Goal: Check status: Check status

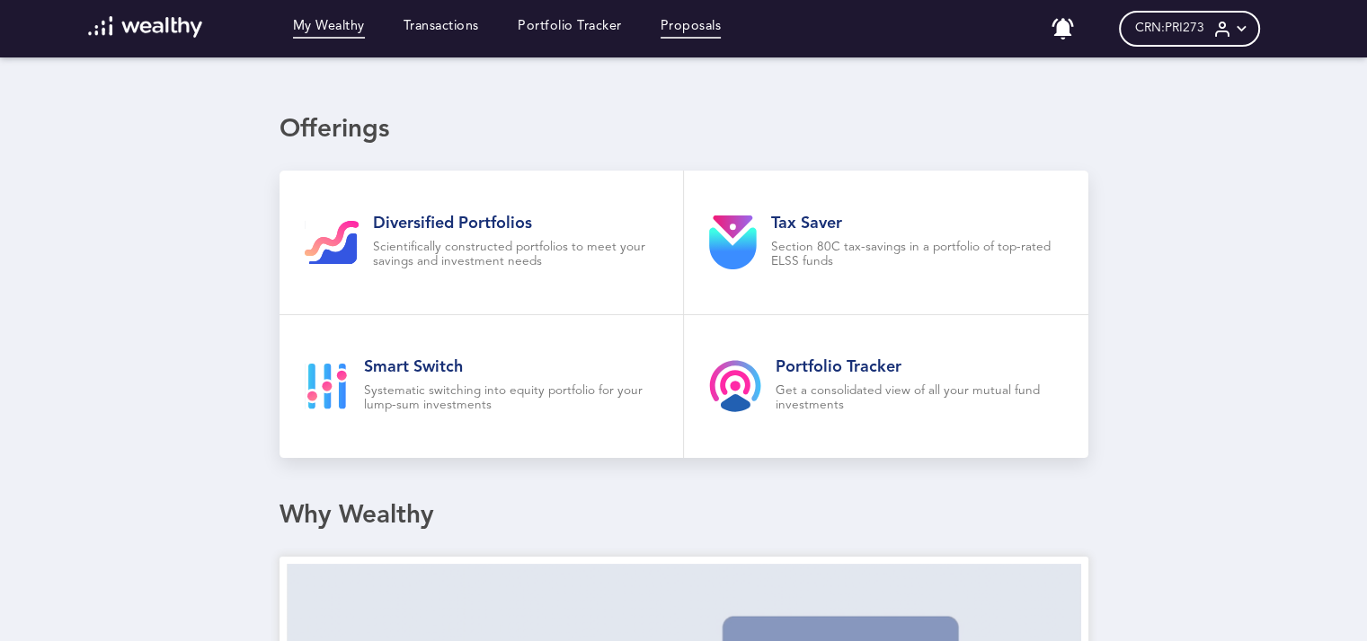
click at [715, 38] on link "Proposals" at bounding box center [690, 29] width 61 height 20
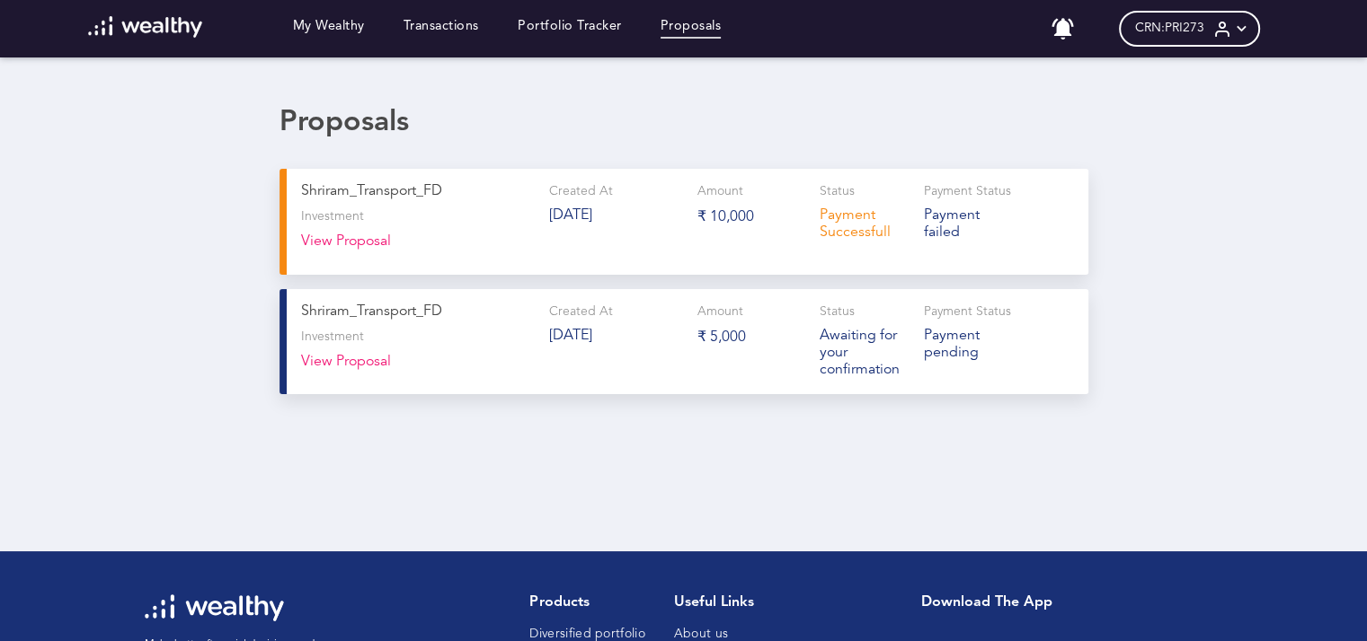
click at [373, 245] on button "View Proposal" at bounding box center [346, 247] width 90 height 26
click at [942, 220] on p "P a y m e n t f a i l e d" at bounding box center [969, 225] width 91 height 34
click at [591, 222] on p "[DATE]" at bounding box center [616, 216] width 134 height 17
click at [353, 245] on button "View Proposal" at bounding box center [346, 247] width 90 height 26
click at [1137, 241] on div "Proposals S h r i r a m _ T r a n s p o r t _ F D Investment View Proposal Crea…" at bounding box center [683, 314] width 1367 height 417
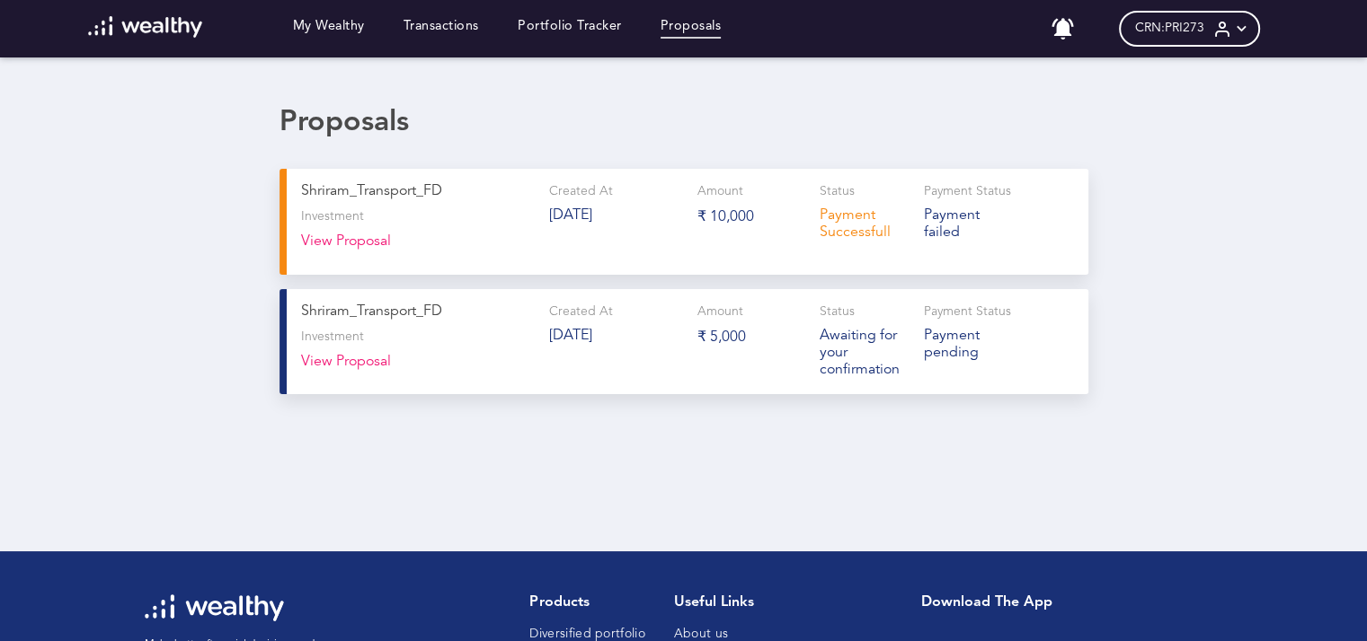
click at [1219, 32] on div "CRN: PRI273" at bounding box center [1189, 29] width 141 height 36
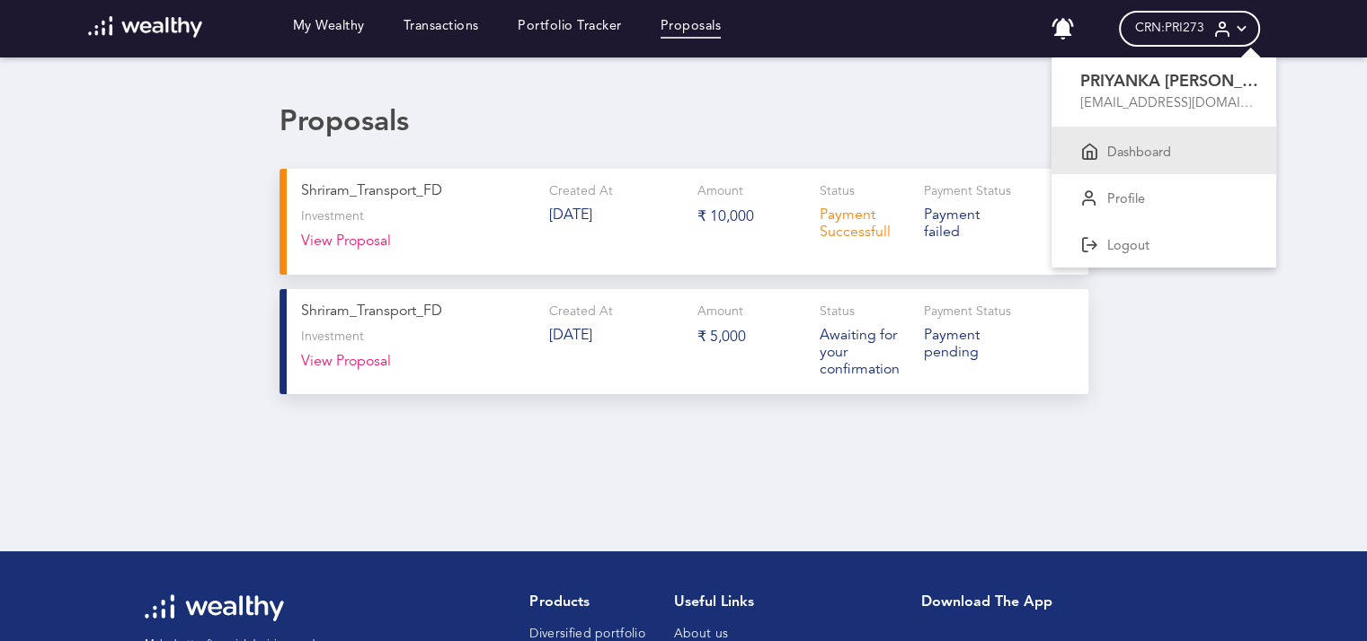
click at [1114, 150] on p "Dashboard" at bounding box center [1139, 154] width 64 height 16
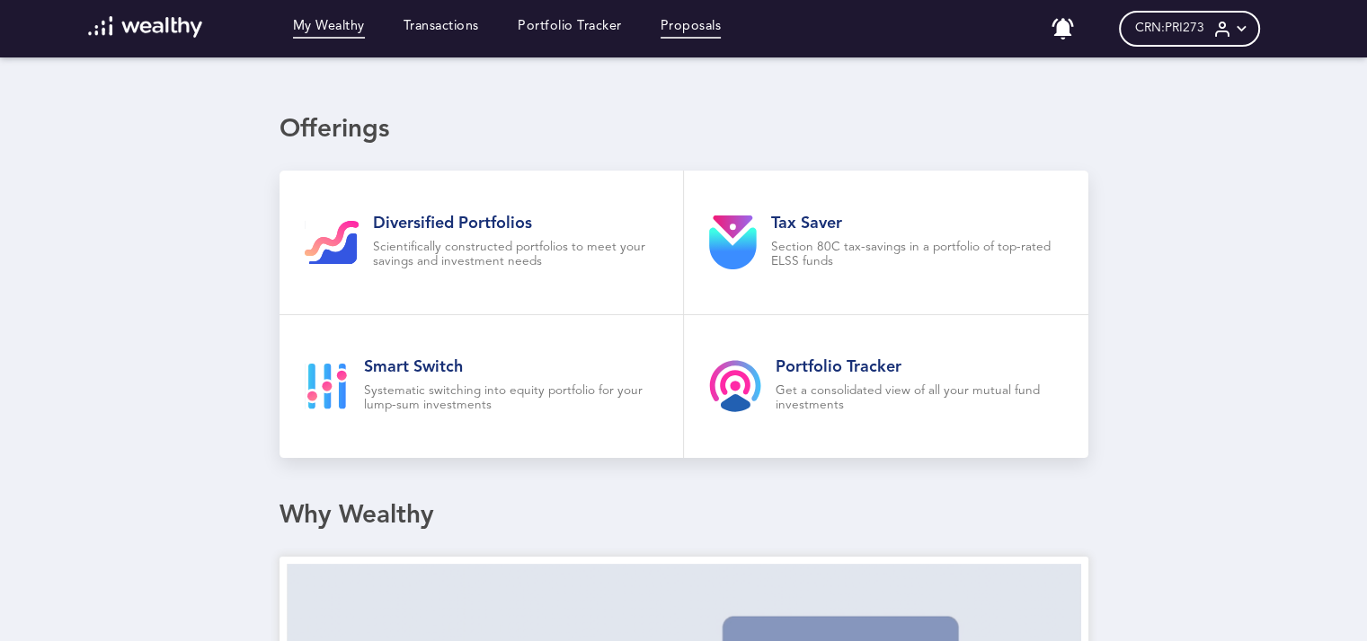
click at [676, 21] on link "Proposals" at bounding box center [690, 29] width 61 height 20
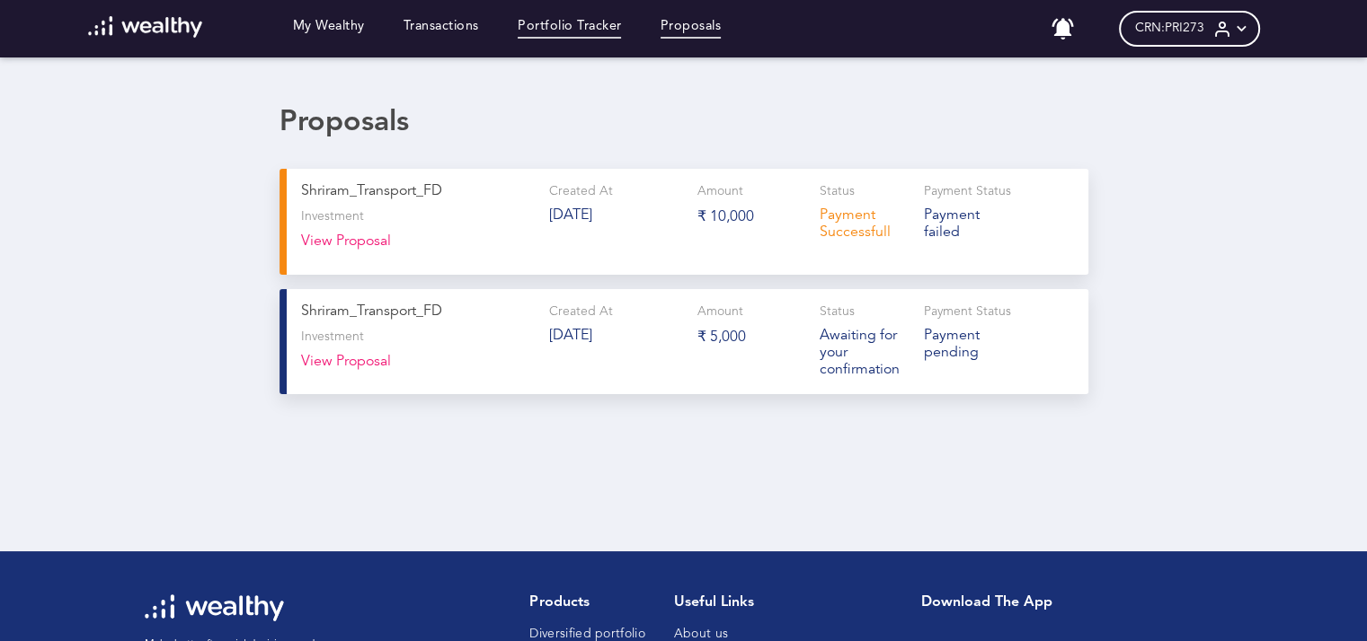
click at [546, 36] on link "Portfolio Tracker" at bounding box center [569, 29] width 104 height 20
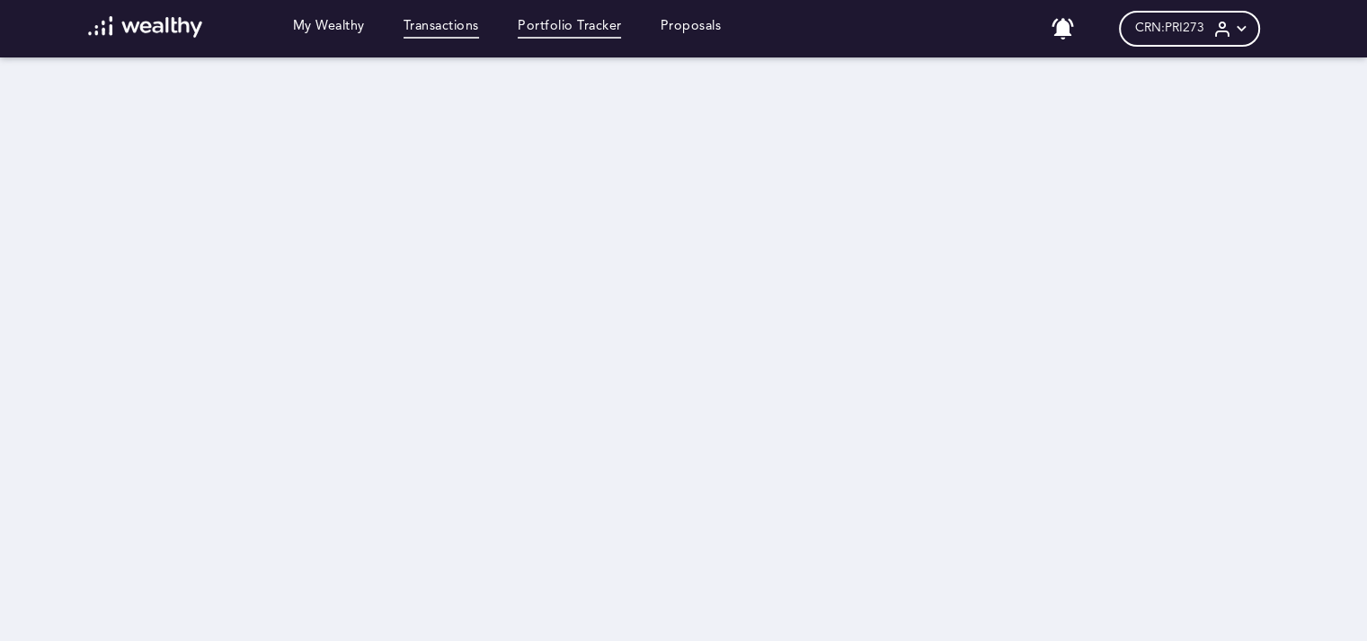
click at [448, 34] on link "Transactions" at bounding box center [440, 29] width 75 height 20
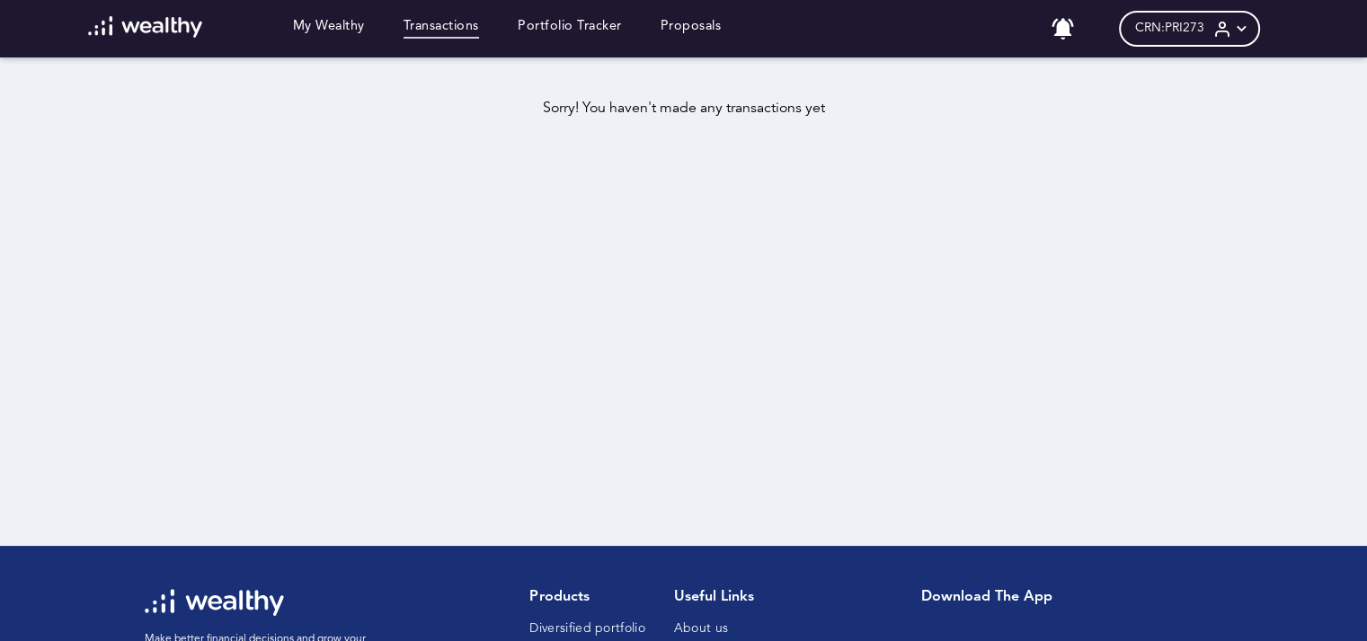
click at [697, 39] on div "My Wealthy Transactions Portfolio Tracker Proposals" at bounding box center [404, 28] width 671 height 25
click at [701, 30] on link "Proposals" at bounding box center [690, 29] width 61 height 20
